Goal: Transaction & Acquisition: Purchase product/service

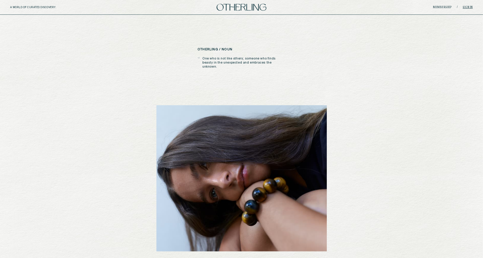
click at [470, 7] on link "Sign in" at bounding box center [467, 7] width 10 height 3
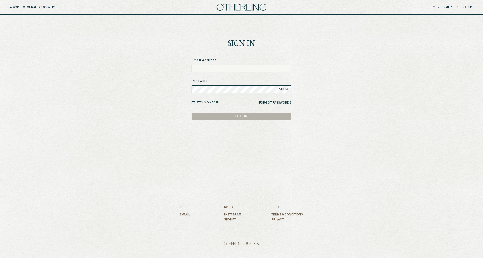
click at [268, 69] on input at bounding box center [241, 69] width 99 height 8
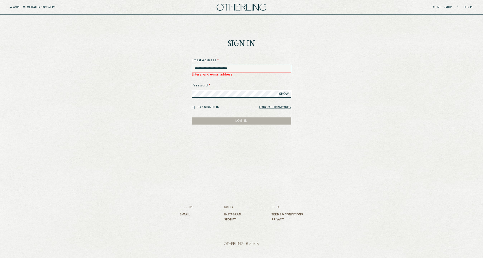
type input "**********"
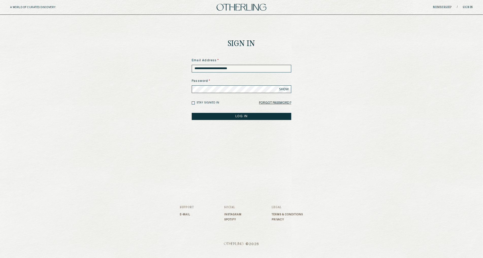
click at [192, 113] on button "LOG IN" at bounding box center [241, 116] width 99 height 7
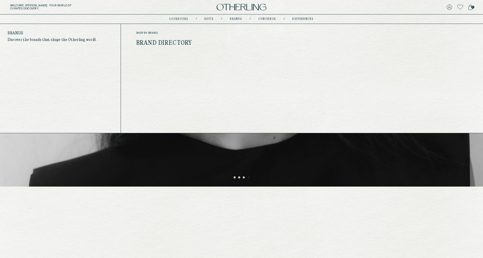
click at [179, 41] on link "Brand Directory" at bounding box center [164, 43] width 56 height 7
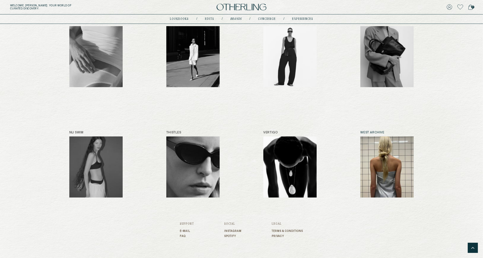
scroll to position [414, 0]
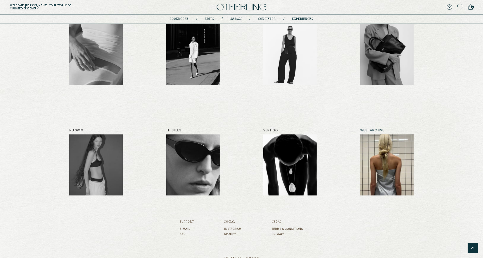
click at [396, 164] on img at bounding box center [386, 164] width 53 height 61
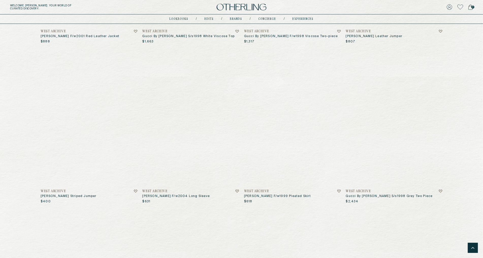
scroll to position [353, 0]
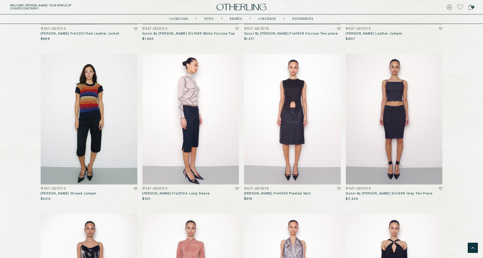
click at [196, 137] on img at bounding box center [190, 119] width 97 height 130
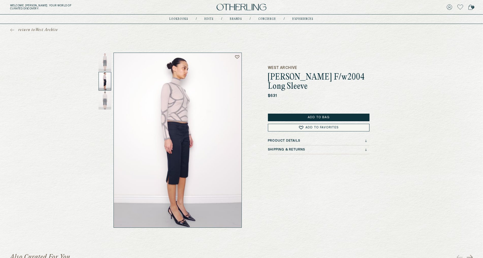
click at [17, 30] on link "return to West Archive" at bounding box center [34, 29] width 48 height 5
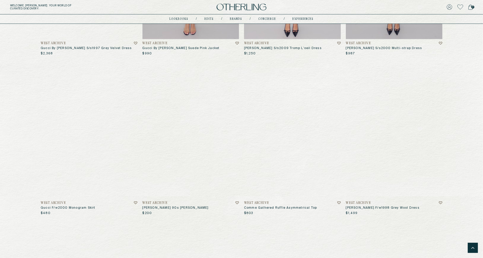
scroll to position [662, 0]
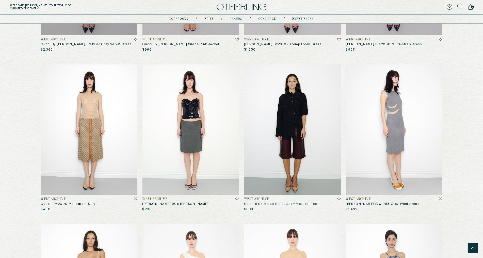
click at [395, 143] on img at bounding box center [394, 129] width 97 height 130
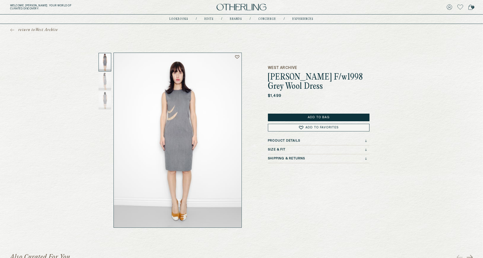
click at [364, 139] on div "Product Details" at bounding box center [317, 141] width 99 height 4
click at [361, 176] on div "Product Details Alexander McQueen F/W1998 grey wool dress with sheer nude "slas…" at bounding box center [319, 165] width 102 height 53
click at [362, 179] on div "Size & Fit" at bounding box center [317, 179] width 99 height 4
